Goal: Task Accomplishment & Management: Complete application form

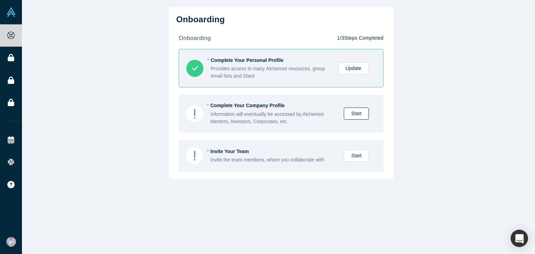
click at [345, 112] on link "Start" at bounding box center [356, 114] width 25 height 12
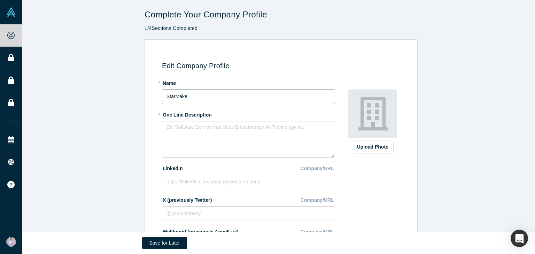
click at [208, 98] on input "StarMake" at bounding box center [248, 96] width 173 height 15
click at [233, 130] on textarea at bounding box center [248, 139] width 173 height 37
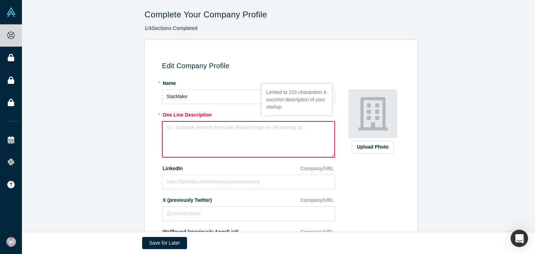
click at [189, 115] on label "* One Line Description" at bounding box center [248, 114] width 173 height 10
copy label "One Line Description"
click at [260, 144] on textarea at bounding box center [248, 139] width 173 height 37
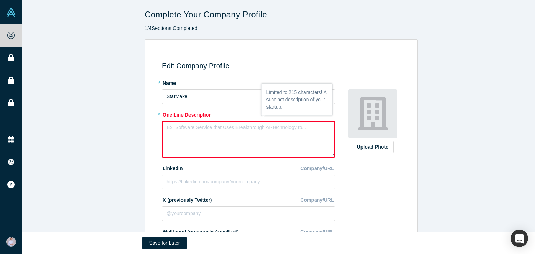
paste textarea "Starmake is an AI-powered platform that helps creators grow on Instagram, TikTo…"
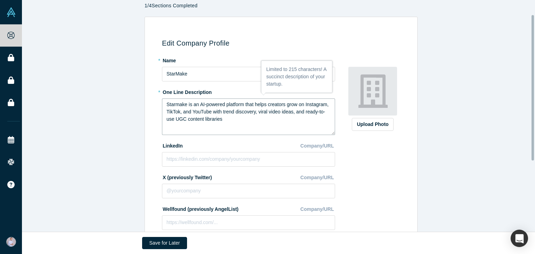
scroll to position [35, 0]
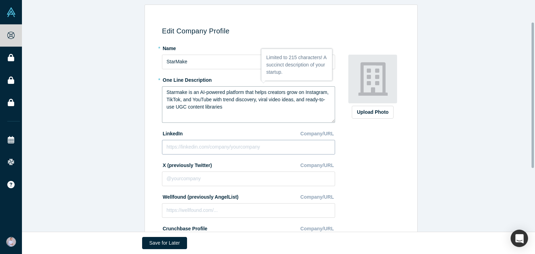
type textarea "Starmake is an AI-powered platform that helps creators grow on Instagram, TikTo…"
click at [253, 147] on input at bounding box center [248, 147] width 173 height 15
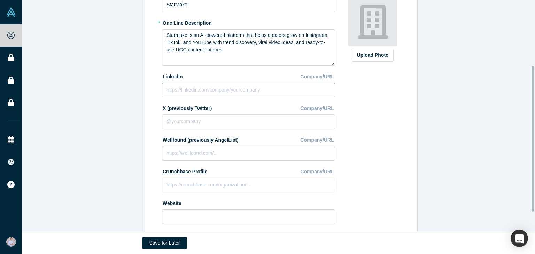
scroll to position [104, 0]
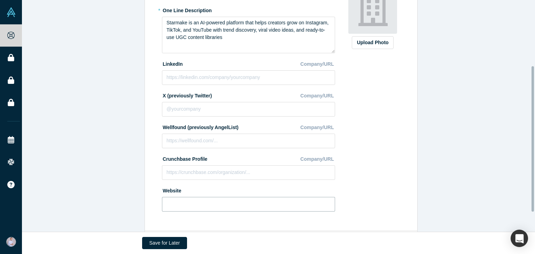
click at [195, 206] on input at bounding box center [248, 204] width 173 height 15
paste input "[URL][DOMAIN_NAME]"
type input "[URL][DOMAIN_NAME]"
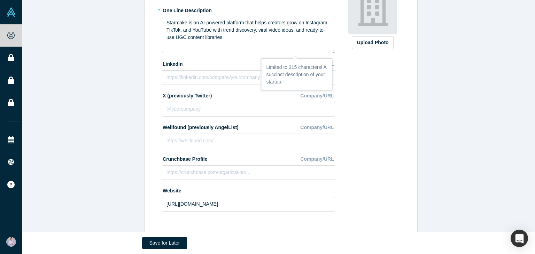
drag, startPoint x: 182, startPoint y: 22, endPoint x: 142, endPoint y: 22, distance: 40.4
click at [144, 22] on div "Edit Company Profile * Name StarMake * One Line Description Starmake is an AI-p…" at bounding box center [280, 83] width 273 height 297
type textarea "Viral Video is an AI-powered platform that helps creators grow on Instagram, Ti…"
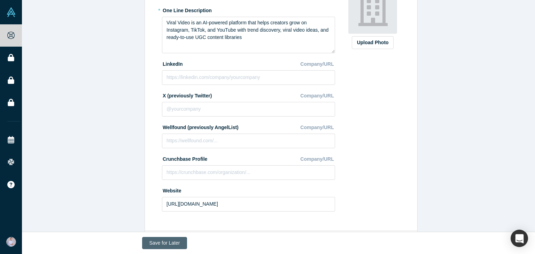
click at [157, 240] on button "Save for Later" at bounding box center [164, 243] width 45 height 12
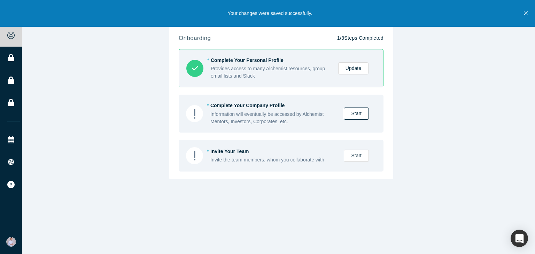
click at [348, 114] on link "Start" at bounding box center [356, 114] width 25 height 12
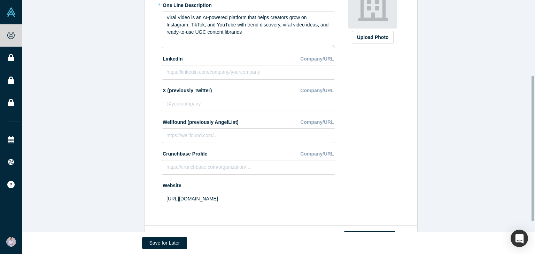
scroll to position [135, 0]
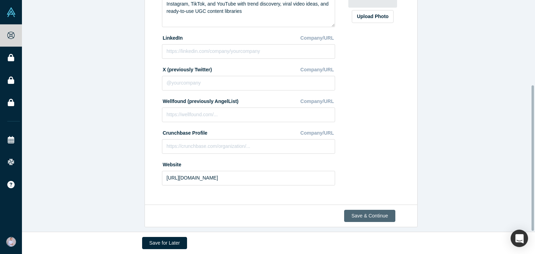
click at [365, 211] on button "Save & Continue" at bounding box center [369, 216] width 51 height 12
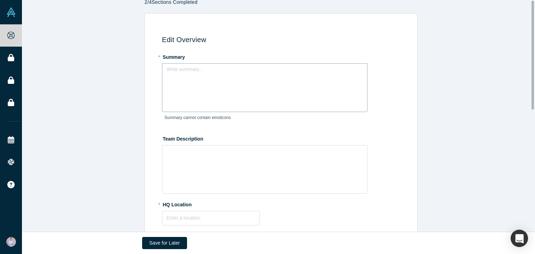
scroll to position [0, 0]
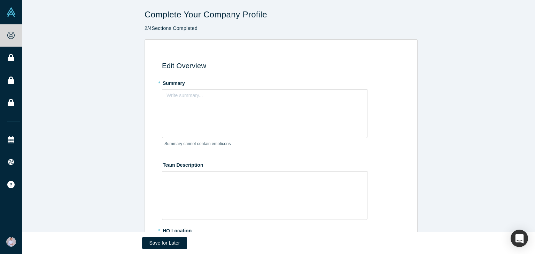
click at [170, 84] on label "* Summary" at bounding box center [282, 82] width 241 height 10
copy label "Summary"
click at [211, 108] on div "Write summary..." at bounding box center [264, 113] width 205 height 49
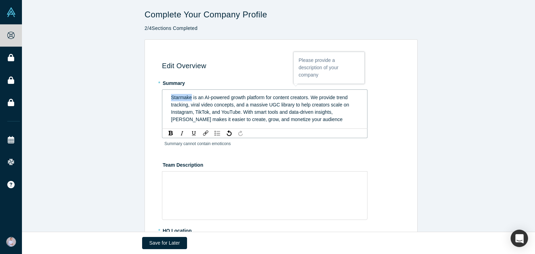
drag, startPoint x: 188, startPoint y: 97, endPoint x: 150, endPoint y: 97, distance: 37.2
click at [150, 97] on div "Edit Overview * Summary Starmake is an AI-powered growth platform for content c…" at bounding box center [279, 251] width 265 height 404
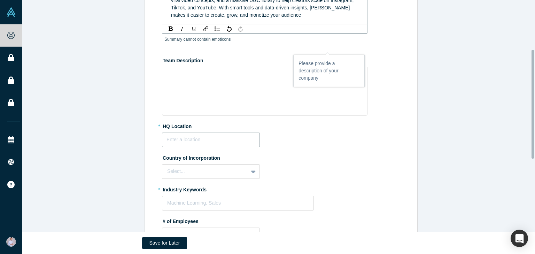
click at [210, 141] on fieldset "* Summary Viral is an AI-powered growth platform for content creators. We provi…" at bounding box center [282, 159] width 241 height 372
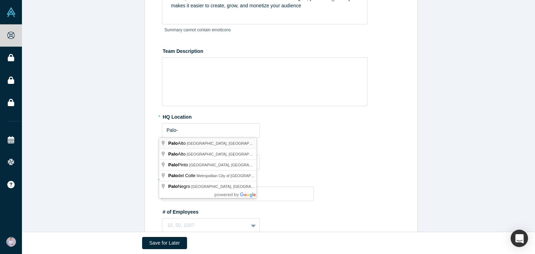
type input "[GEOGRAPHIC_DATA], [GEOGRAPHIC_DATA], [GEOGRAPHIC_DATA]"
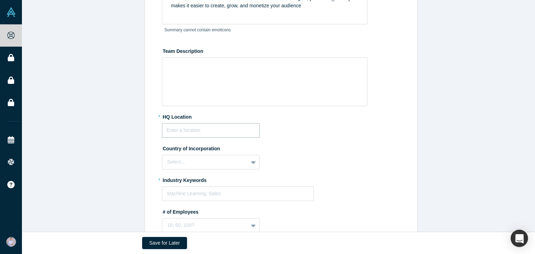
click at [218, 137] on input "text" at bounding box center [211, 130] width 98 height 15
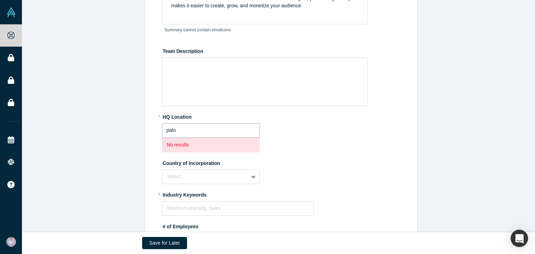
click at [187, 128] on input "palo" at bounding box center [211, 130] width 98 height 15
type input "p"
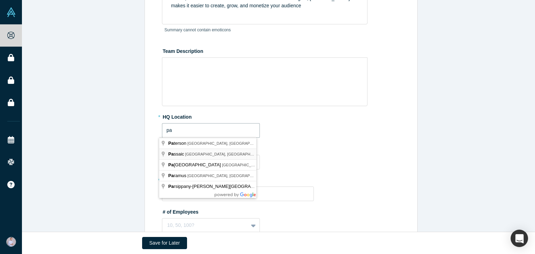
type input "p"
type input "[GEOGRAPHIC_DATA], [GEOGRAPHIC_DATA], [GEOGRAPHIC_DATA]"
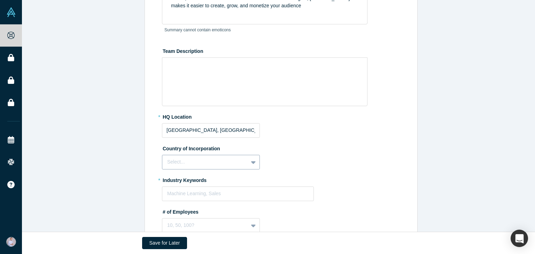
click at [203, 161] on div "Select..." at bounding box center [211, 162] width 98 height 15
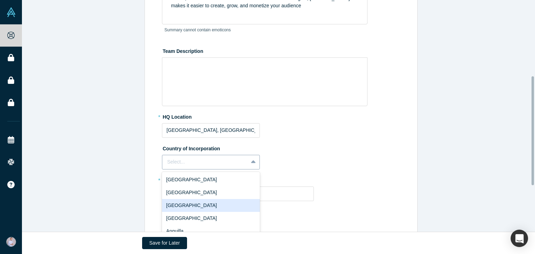
scroll to position [161, 0]
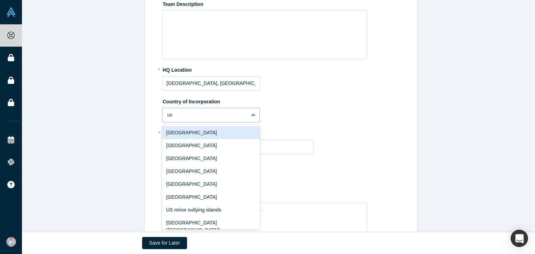
type input "u"
type input "i"
type input "uni"
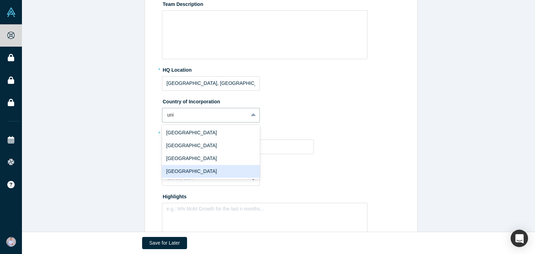
click at [195, 170] on div "[GEOGRAPHIC_DATA]" at bounding box center [211, 171] width 98 height 13
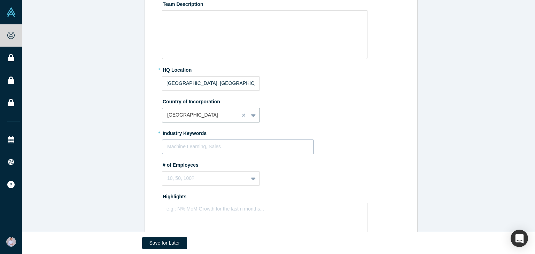
click at [212, 145] on div at bounding box center [237, 146] width 141 height 9
type input "content"
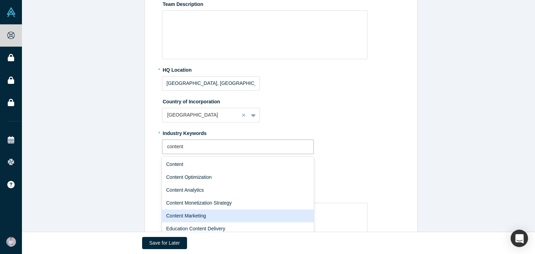
click at [205, 214] on div "Content Marketing" at bounding box center [238, 216] width 152 height 13
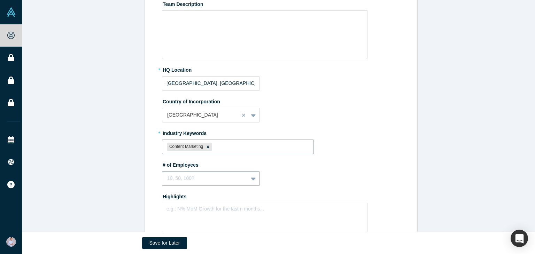
click at [216, 179] on div "10, 50, 100?" at bounding box center [211, 178] width 98 height 15
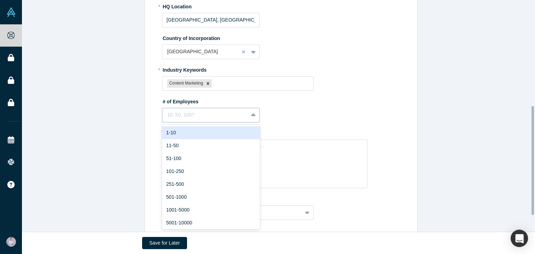
click at [184, 131] on div "1-10" at bounding box center [211, 132] width 98 height 13
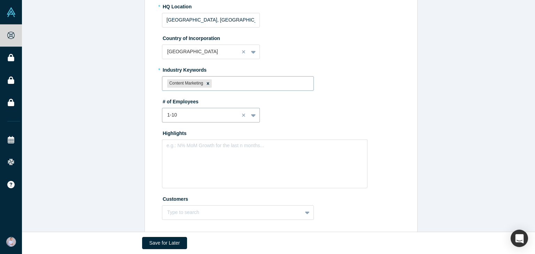
click at [231, 84] on div at bounding box center [260, 83] width 95 height 9
type input "ai"
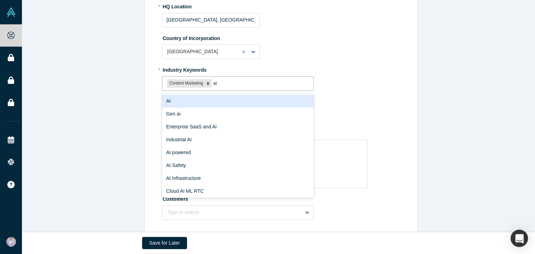
click at [215, 104] on div "AI" at bounding box center [238, 101] width 152 height 13
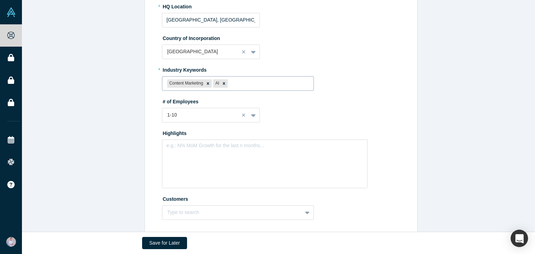
click at [267, 82] on div at bounding box center [268, 83] width 79 height 9
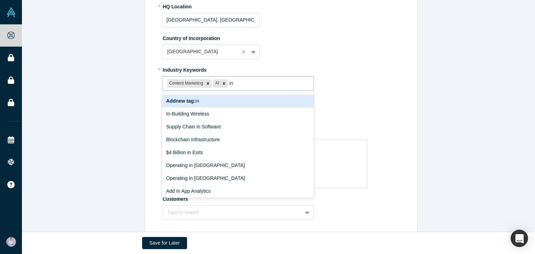
type input "i"
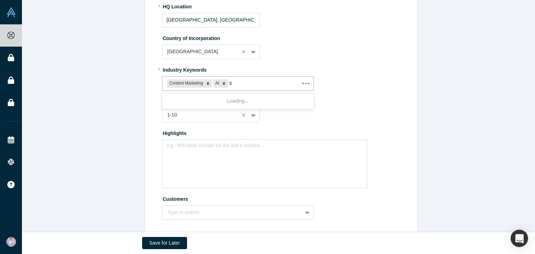
type input "t"
type input "y"
click at [361, 96] on label "# of Employees" at bounding box center [282, 101] width 241 height 10
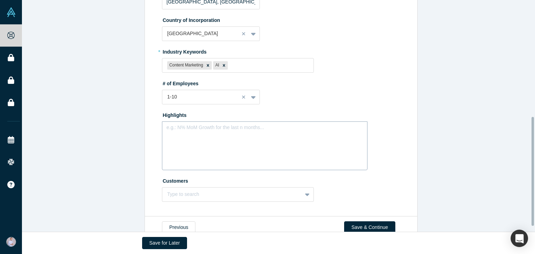
scroll to position [258, 0]
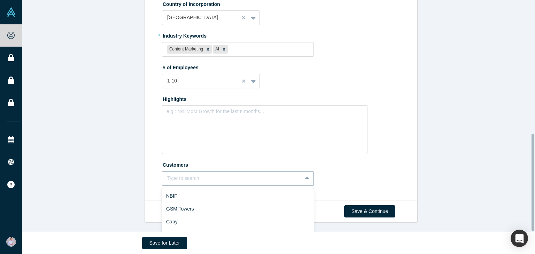
click at [230, 181] on div "10 results available. Use Up and Down to choose options, press Enter to select …" at bounding box center [238, 178] width 152 height 15
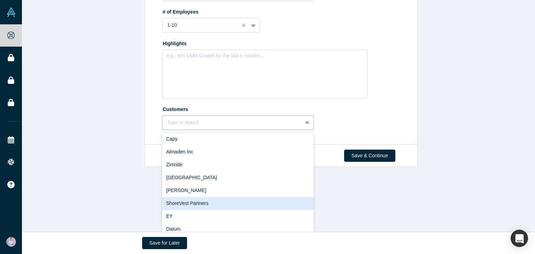
scroll to position [0, 0]
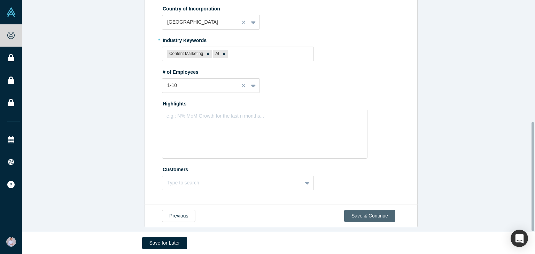
click at [360, 210] on button "Save & Continue" at bounding box center [369, 216] width 51 height 12
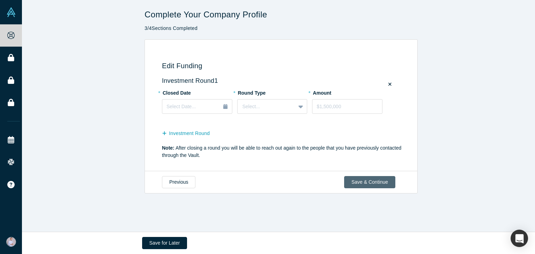
scroll to position [0, 0]
click at [362, 181] on button "Save & Continue" at bounding box center [369, 182] width 51 height 12
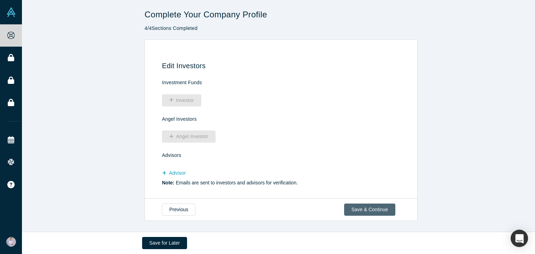
click at [363, 207] on button "Save & Continue" at bounding box center [369, 210] width 51 height 12
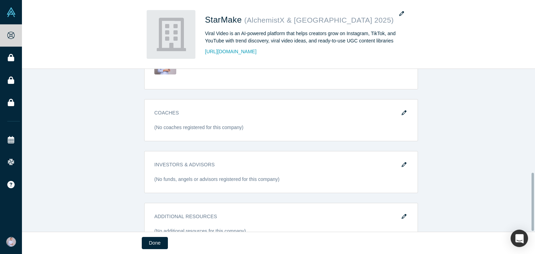
scroll to position [290, 0]
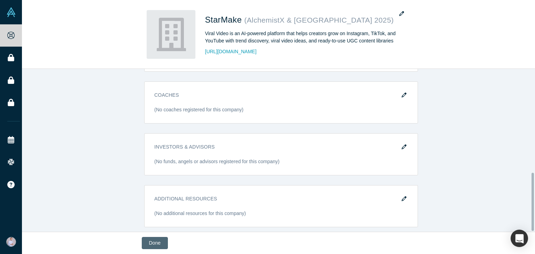
click at [156, 243] on button "Done" at bounding box center [155, 243] width 26 height 12
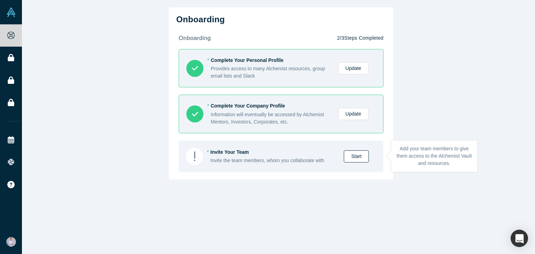
click at [355, 158] on link "Start" at bounding box center [356, 156] width 25 height 12
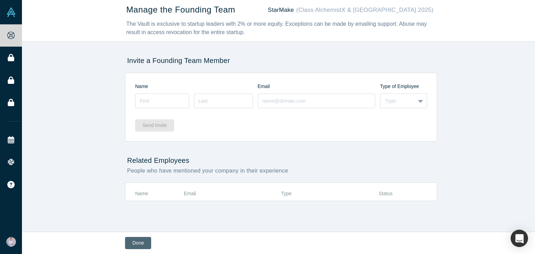
click at [142, 240] on button "Done" at bounding box center [138, 243] width 26 height 12
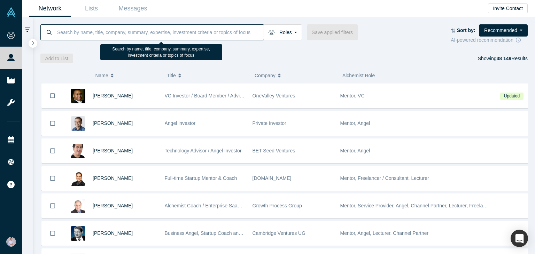
click at [154, 32] on input at bounding box center [159, 32] width 207 height 16
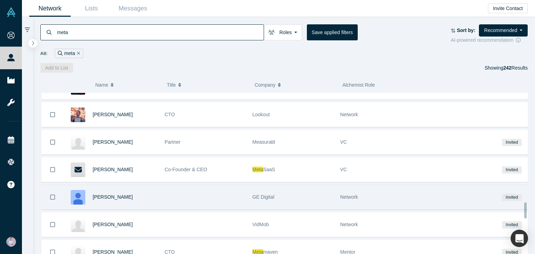
scroll to position [1153, 0]
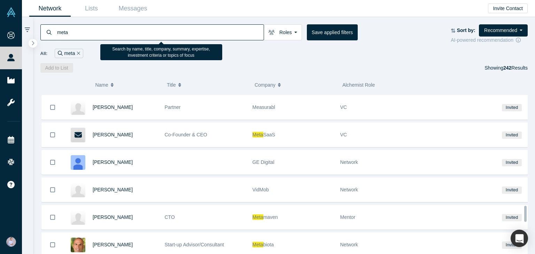
click at [83, 31] on input "meta" at bounding box center [159, 32] width 207 height 16
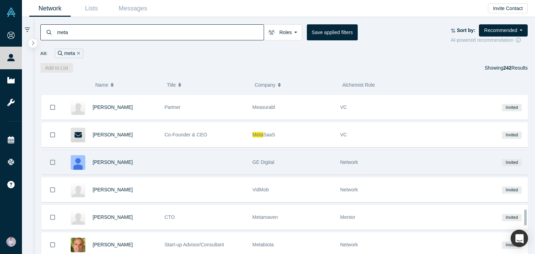
scroll to position [0, 0]
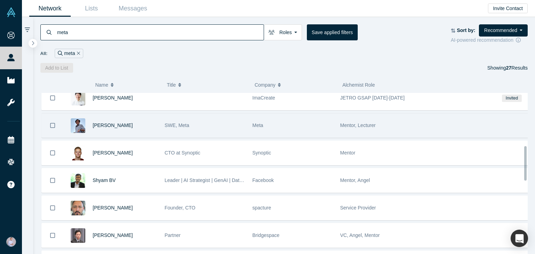
scroll to position [209, 0]
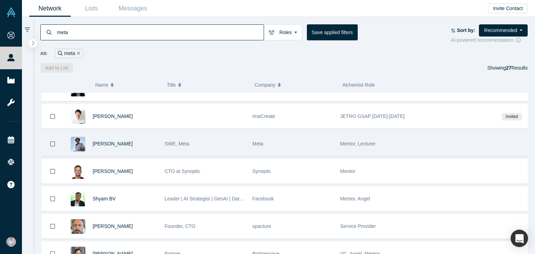
type input "meta"
click at [319, 147] on div "Meta" at bounding box center [292, 144] width 80 height 24
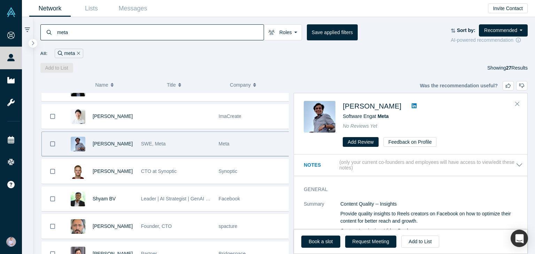
click at [116, 144] on div "[PERSON_NAME]" at bounding box center [113, 144] width 41 height 24
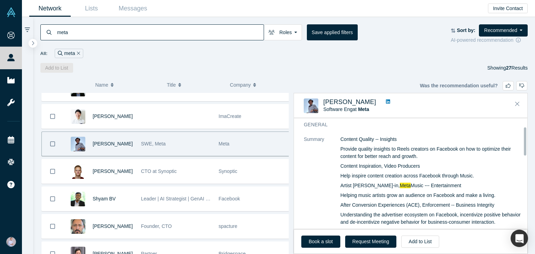
scroll to position [35, 0]
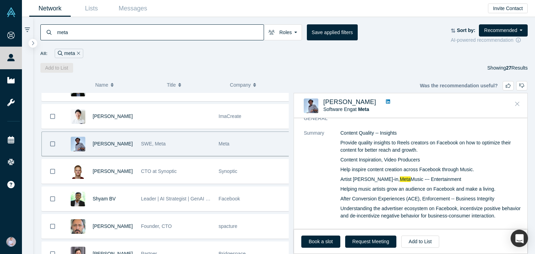
click at [520, 104] on button "Close" at bounding box center [517, 104] width 10 height 11
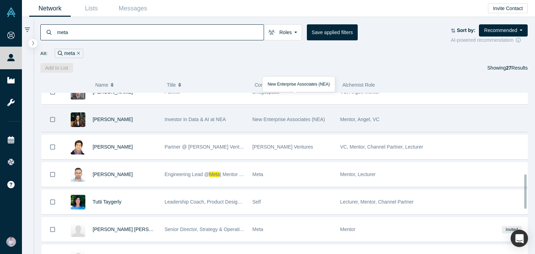
scroll to position [383, 0]
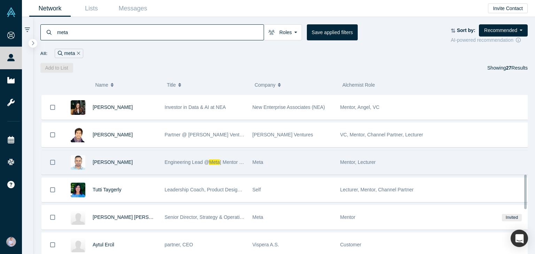
click at [192, 159] on span "Engineering Lead @" at bounding box center [187, 162] width 45 height 6
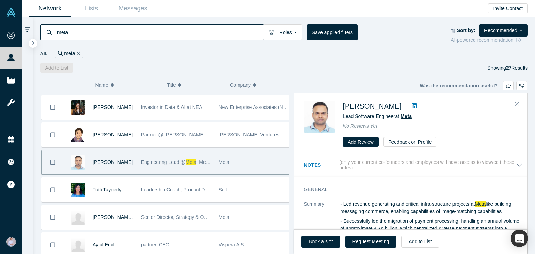
click at [407, 118] on span "Meta" at bounding box center [405, 116] width 11 height 6
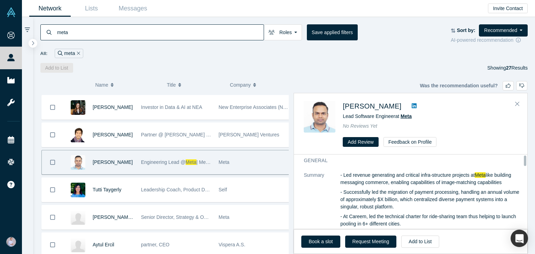
scroll to position [0, 0]
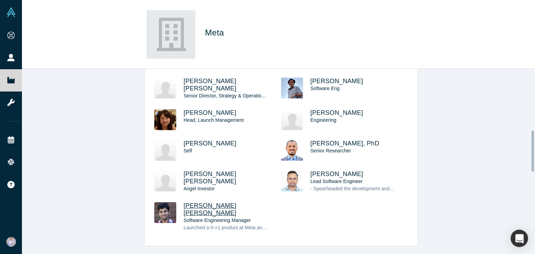
scroll to position [70, 0]
